Goal: Information Seeking & Learning: Learn about a topic

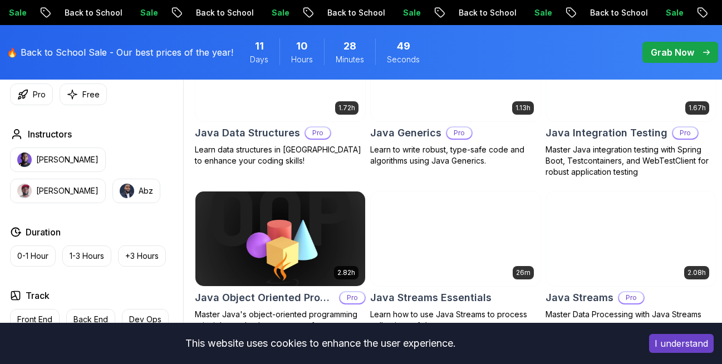
scroll to position [1895, 0]
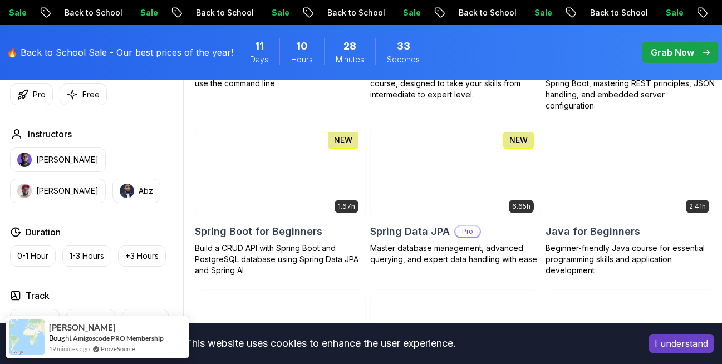
scroll to position [492, 0]
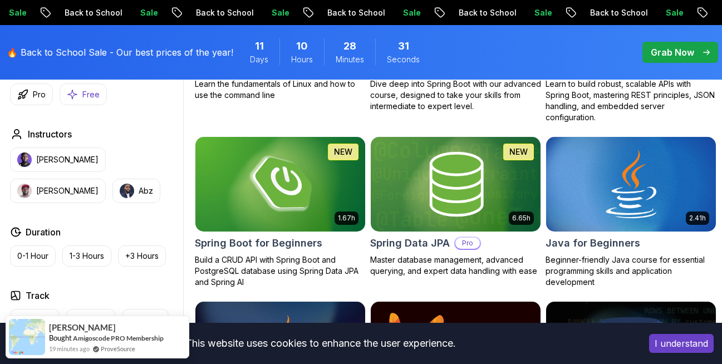
click at [81, 96] on button "Free" at bounding box center [83, 95] width 47 height 22
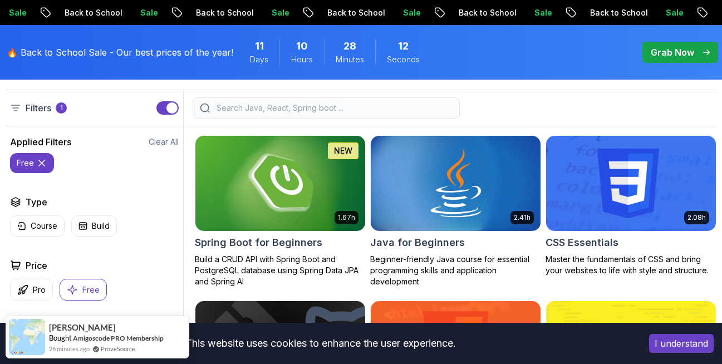
scroll to position [262, 0]
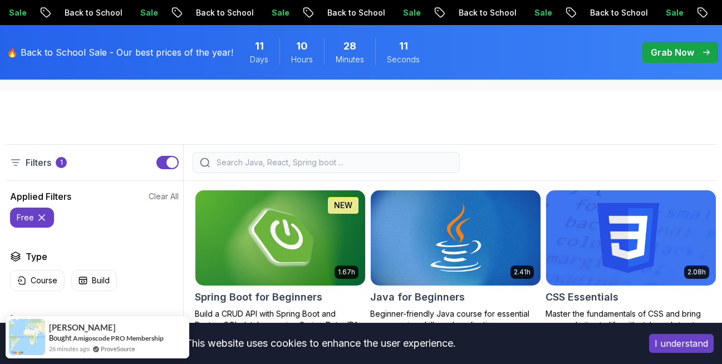
click at [290, 249] on img at bounding box center [280, 238] width 178 height 100
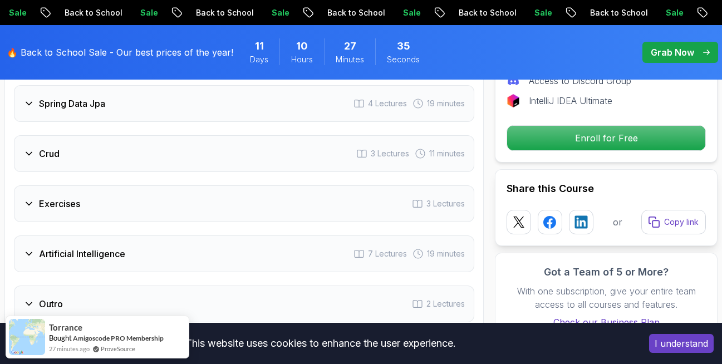
scroll to position [1973, 0]
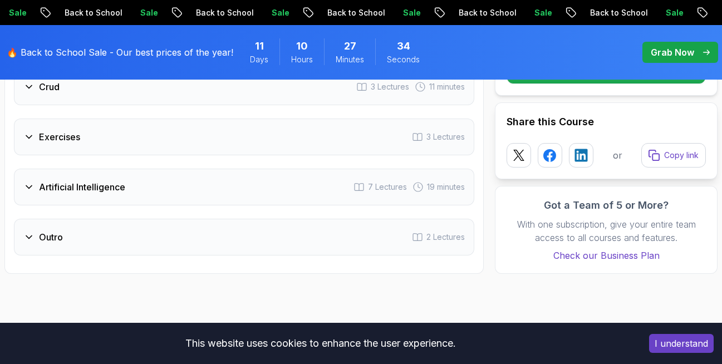
click at [187, 194] on div "Artificial Intelligence 7 Lectures 19 minutes" at bounding box center [244, 187] width 460 height 37
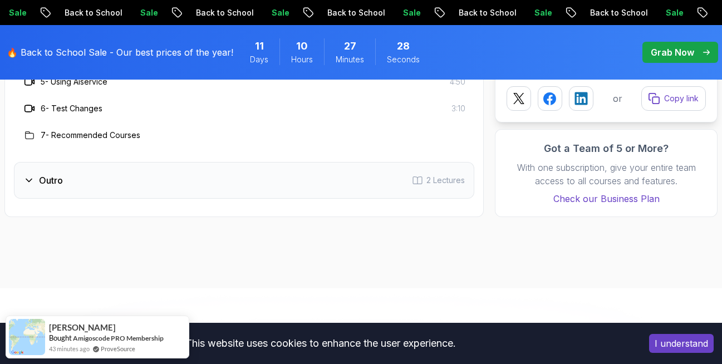
scroll to position [2186, 0]
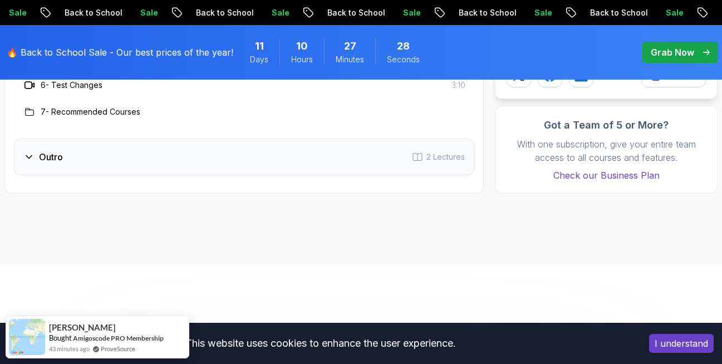
click at [178, 165] on div "Outro 2 Lectures" at bounding box center [244, 157] width 460 height 37
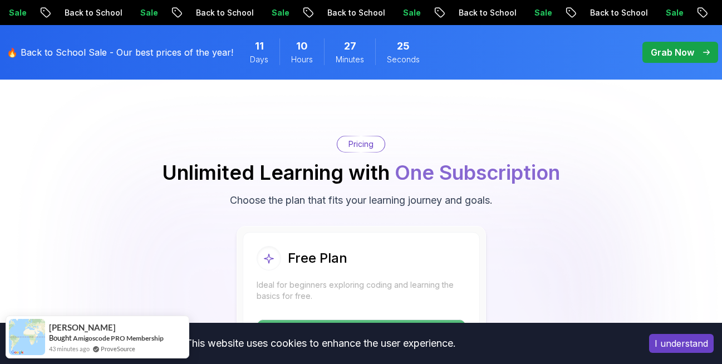
scroll to position [2320, 0]
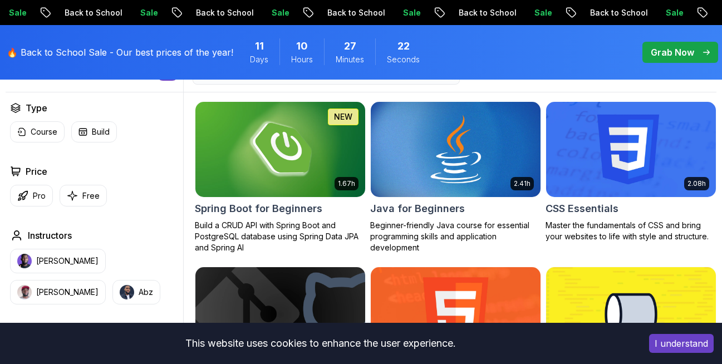
scroll to position [262, 0]
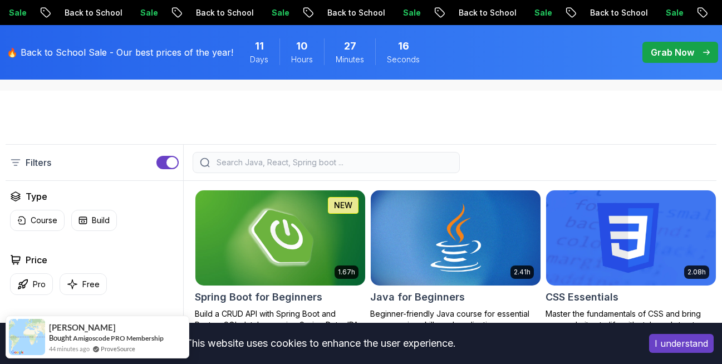
click at [310, 225] on img at bounding box center [280, 238] width 178 height 100
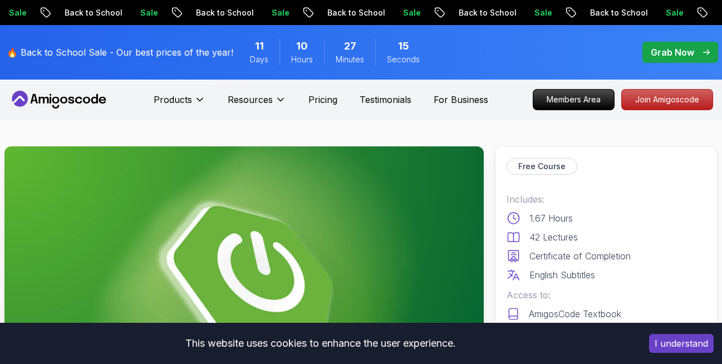
scroll to position [67, 0]
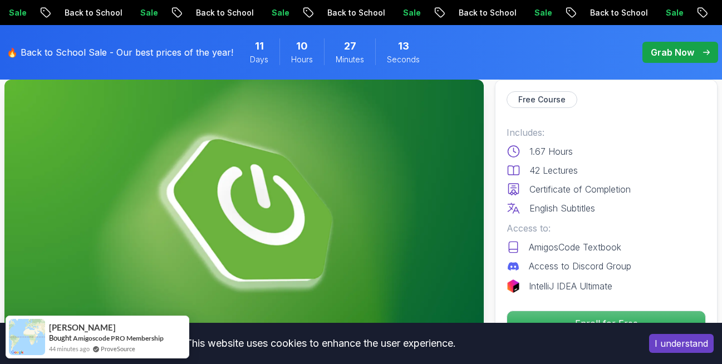
click at [547, 191] on p "Certificate of Completion" at bounding box center [579, 189] width 101 height 13
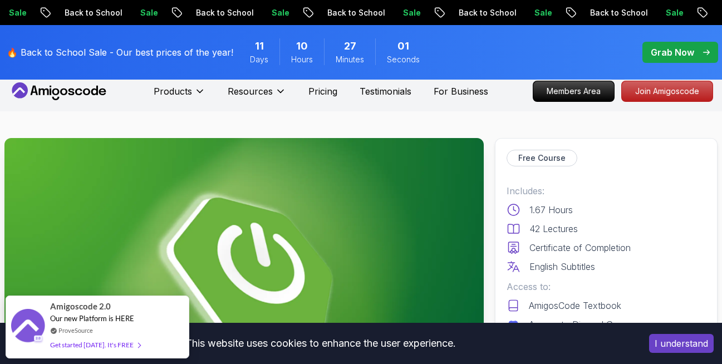
scroll to position [0, 0]
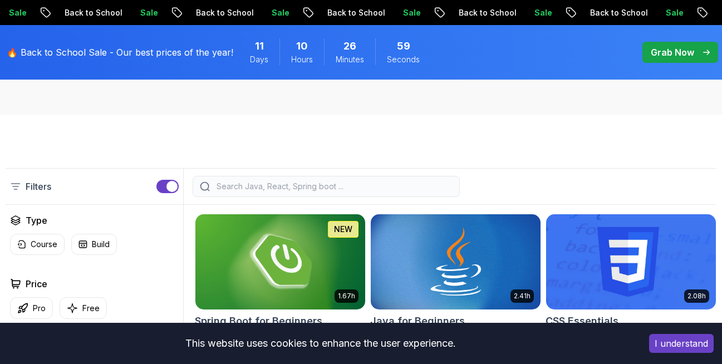
scroll to position [262, 0]
